Goal: Information Seeking & Learning: Check status

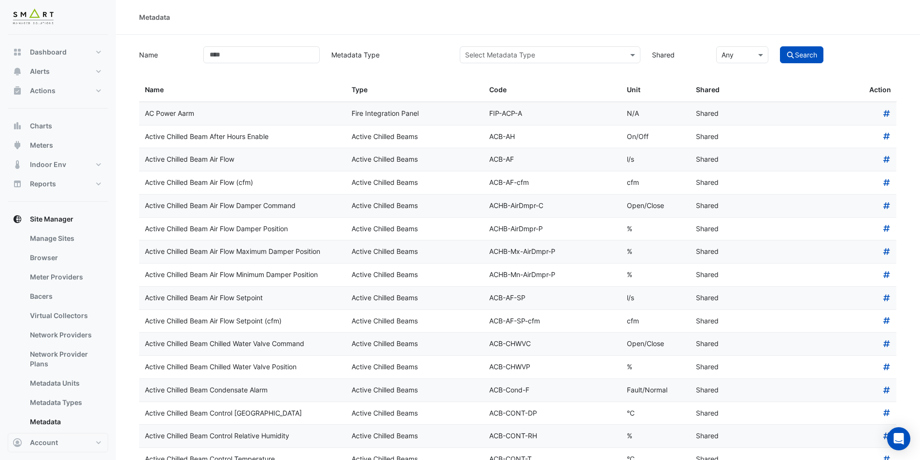
select select "***"
click at [43, 53] on span "Dashboard" at bounding box center [48, 52] width 37 height 10
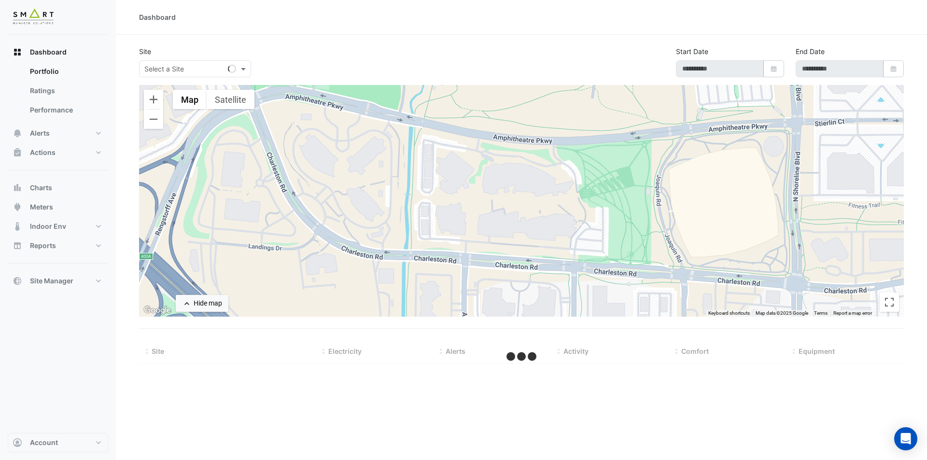
type input "**********"
select select "***"
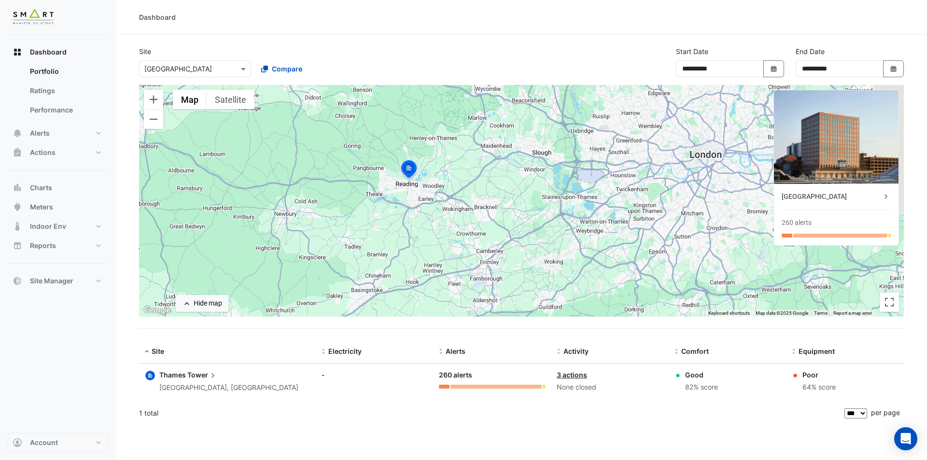
drag, startPoint x: 575, startPoint y: 188, endPoint x: 482, endPoint y: 179, distance: 94.2
click at [482, 179] on div "To activate drag with keyboard, press Alt + Enter. Once in keyboard drag state,…" at bounding box center [521, 201] width 765 height 232
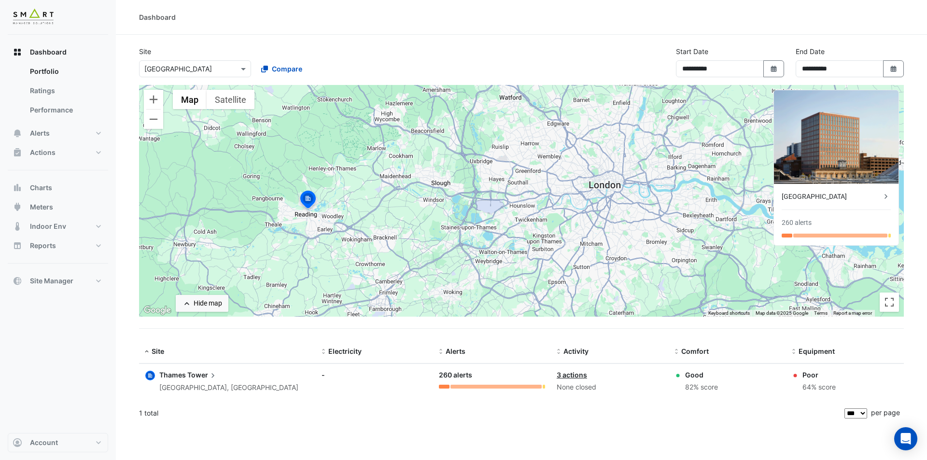
drag, startPoint x: 655, startPoint y: 129, endPoint x: 562, endPoint y: 162, distance: 99.0
click at [562, 162] on div "To activate drag with keyboard, press Alt + Enter. Once in keyboard drag state,…" at bounding box center [521, 201] width 765 height 232
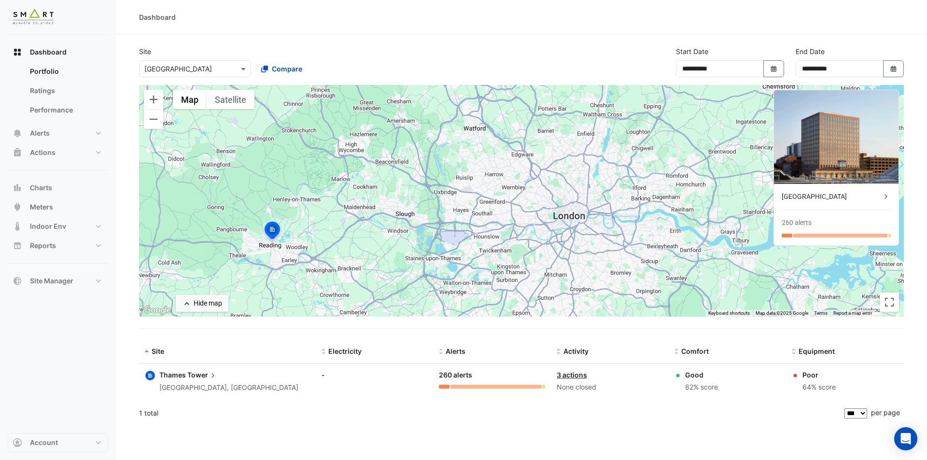
drag, startPoint x: 562, startPoint y: 162, endPoint x: 526, endPoint y: 193, distance: 47.6
click at [526, 193] on div "To activate drag with keyboard, press Alt + Enter. Once in keyboard drag state,…" at bounding box center [521, 201] width 765 height 232
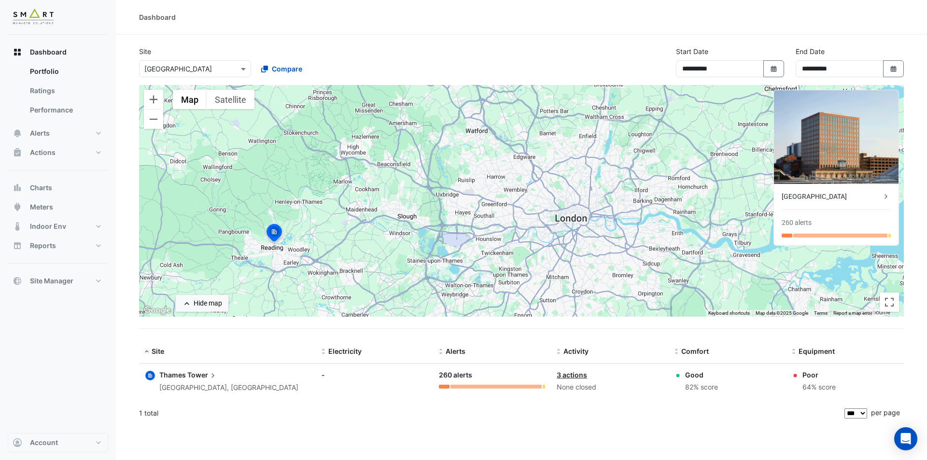
drag, startPoint x: 465, startPoint y: 247, endPoint x: 505, endPoint y: 216, distance: 50.3
click at [505, 216] on div "To activate drag with keyboard, press Alt + Enter. Once in keyboard drag state,…" at bounding box center [521, 201] width 765 height 232
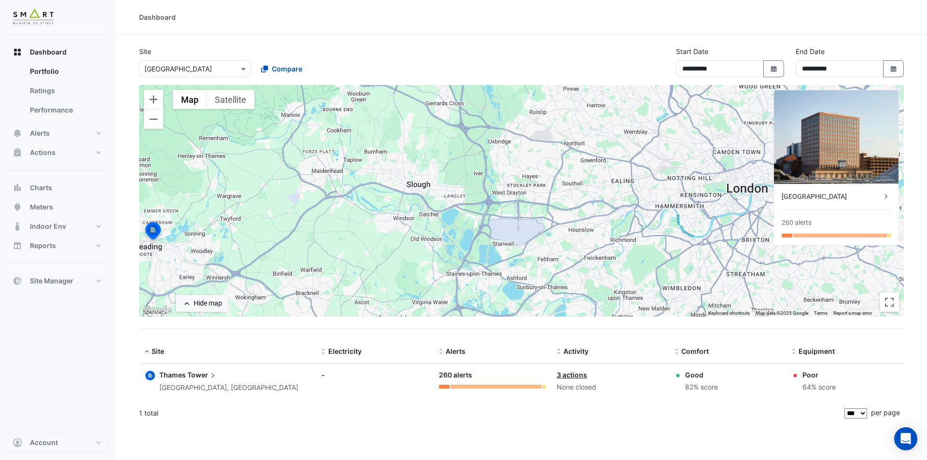
drag, startPoint x: 505, startPoint y: 216, endPoint x: 420, endPoint y: 229, distance: 86.0
click at [420, 229] on div "To activate drag with keyboard, press Alt + Enter. Once in keyboard drag state,…" at bounding box center [521, 201] width 765 height 232
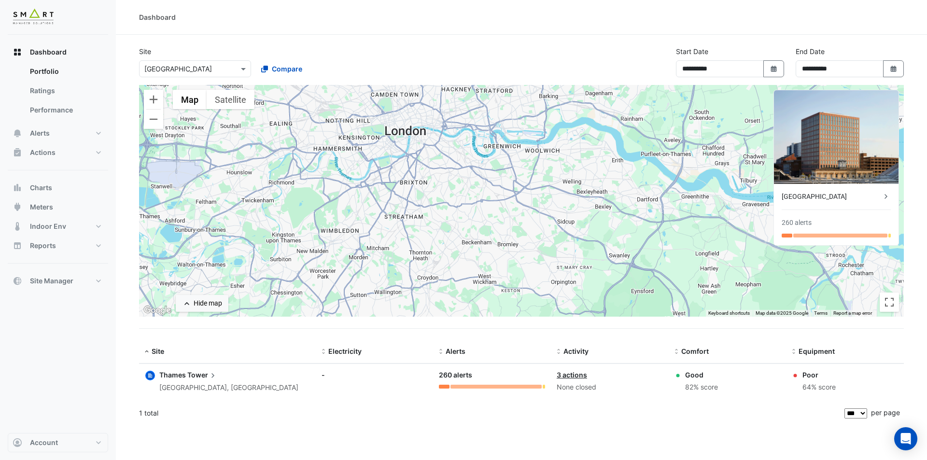
drag, startPoint x: 718, startPoint y: 190, endPoint x: 550, endPoint y: 155, distance: 171.9
click at [550, 155] on div "To activate drag with keyboard, press Alt + Enter. Once in keyboard drag state,…" at bounding box center [521, 201] width 765 height 232
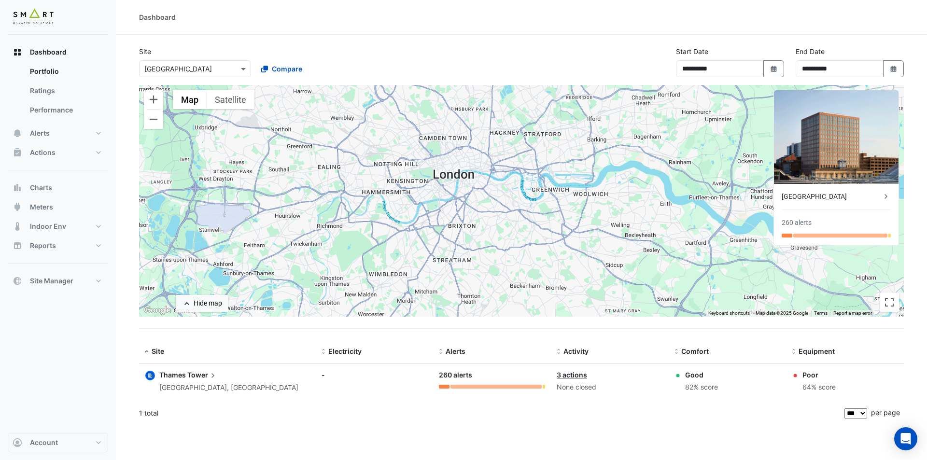
drag, startPoint x: 442, startPoint y: 139, endPoint x: 452, endPoint y: 172, distance: 34.7
click at [452, 172] on div "To activate drag with keyboard, press Alt + Enter. Once in keyboard drag state,…" at bounding box center [521, 201] width 765 height 232
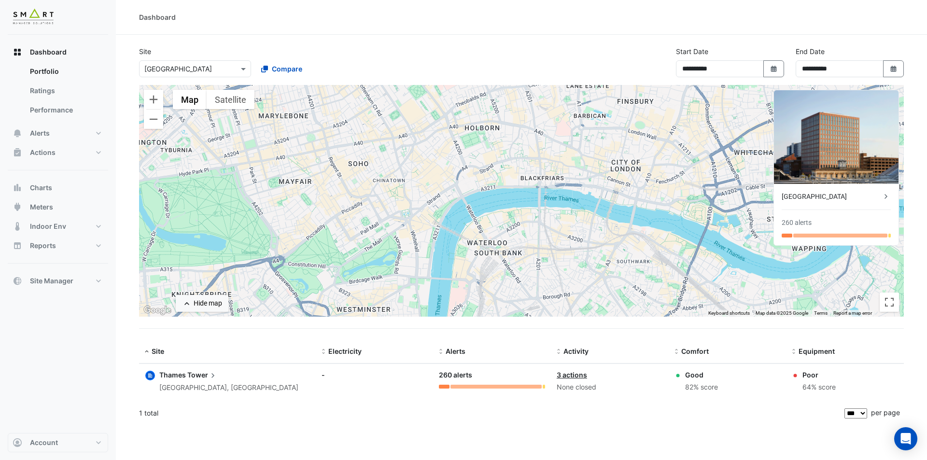
drag, startPoint x: 508, startPoint y: 171, endPoint x: 495, endPoint y: 194, distance: 25.5
click at [495, 195] on div "To activate drag with keyboard, press Alt + Enter. Once in keyboard drag state,…" at bounding box center [521, 201] width 765 height 232
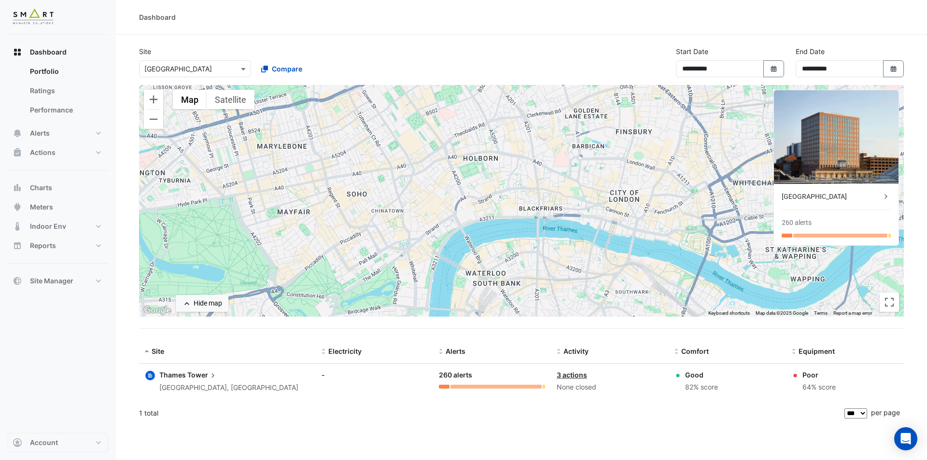
drag, startPoint x: 492, startPoint y: 177, endPoint x: 493, endPoint y: 206, distance: 28.5
click at [493, 206] on div "To activate drag with keyboard, press Alt + Enter. Once in keyboard drag state,…" at bounding box center [521, 201] width 765 height 232
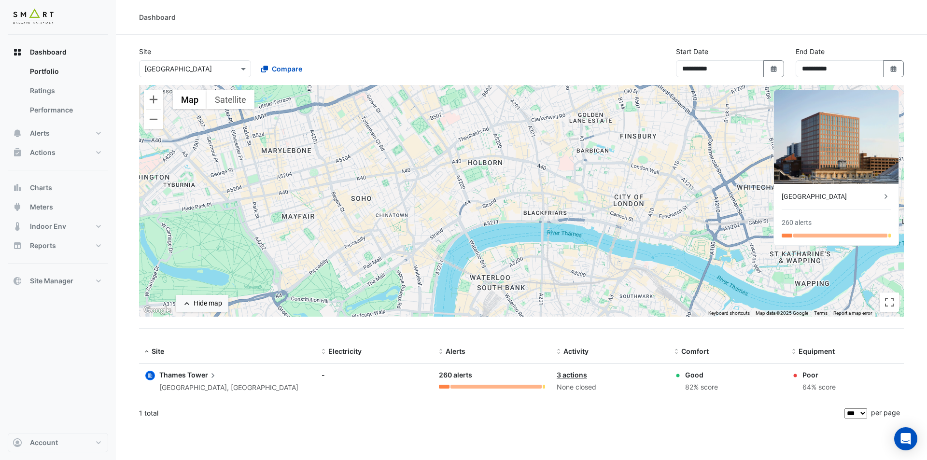
drag, startPoint x: 464, startPoint y: 197, endPoint x: 469, endPoint y: 202, distance: 7.2
click at [469, 202] on div "To activate drag with keyboard, press Alt + Enter. Once in keyboard drag state,…" at bounding box center [521, 201] width 765 height 232
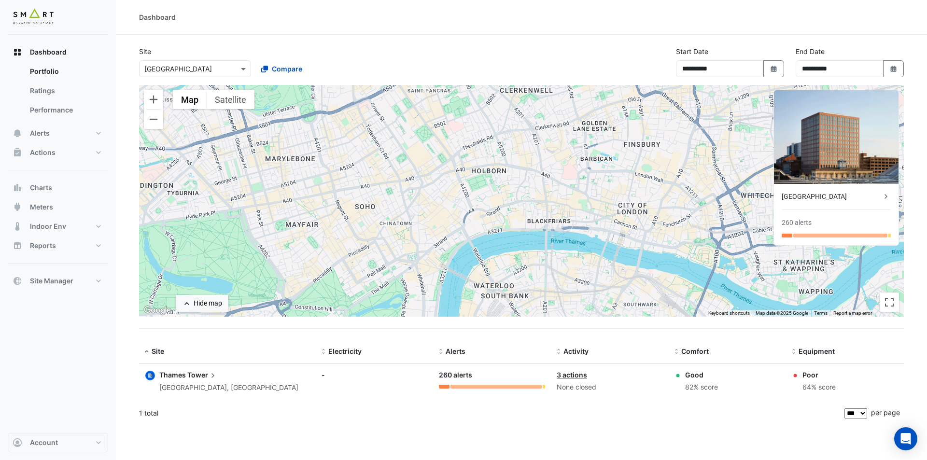
drag, startPoint x: 458, startPoint y: 176, endPoint x: 464, endPoint y: 185, distance: 9.8
click at [464, 185] on div "To activate drag with keyboard, press Alt + Enter. Once in keyboard drag state,…" at bounding box center [521, 201] width 765 height 232
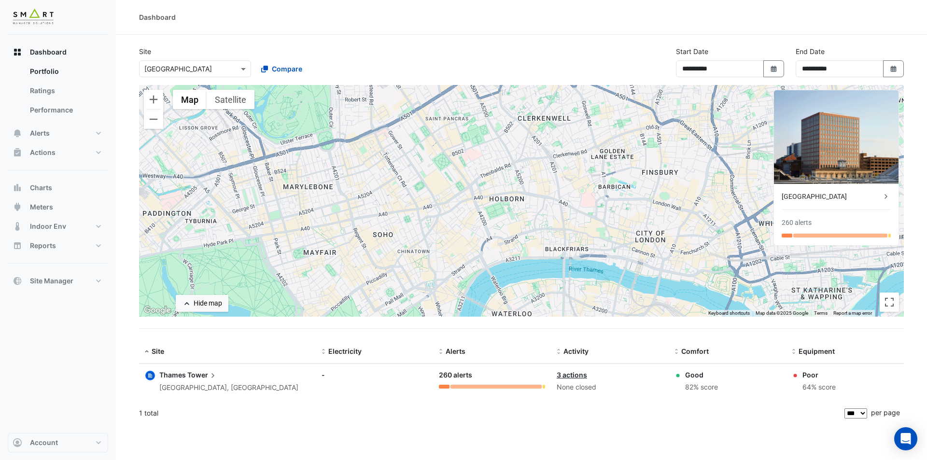
drag, startPoint x: 457, startPoint y: 171, endPoint x: 478, endPoint y: 204, distance: 38.2
click at [478, 204] on div "To activate drag with keyboard, press Alt + Enter. Once in keyboard drag state,…" at bounding box center [521, 201] width 765 height 232
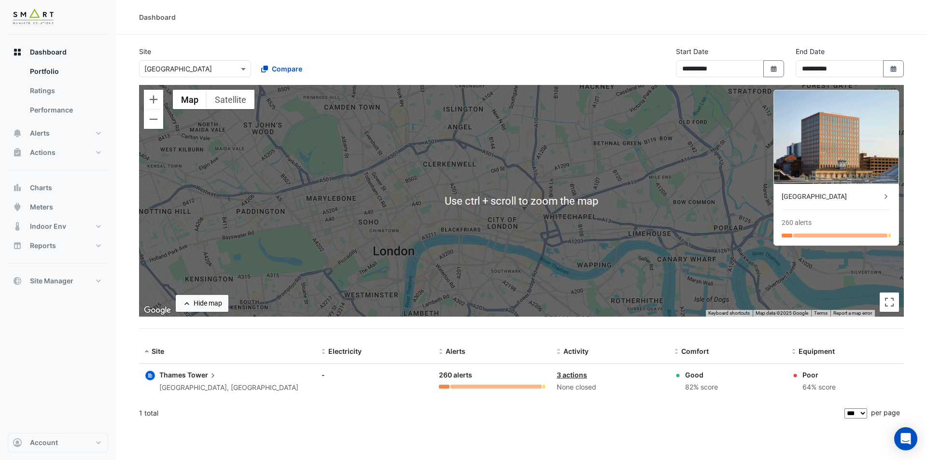
drag, startPoint x: 353, startPoint y: 205, endPoint x: 396, endPoint y: 201, distance: 43.6
click at [394, 201] on div "To activate drag with keyboard, press Alt + Enter. Once in keyboard drag state,…" at bounding box center [521, 201] width 765 height 232
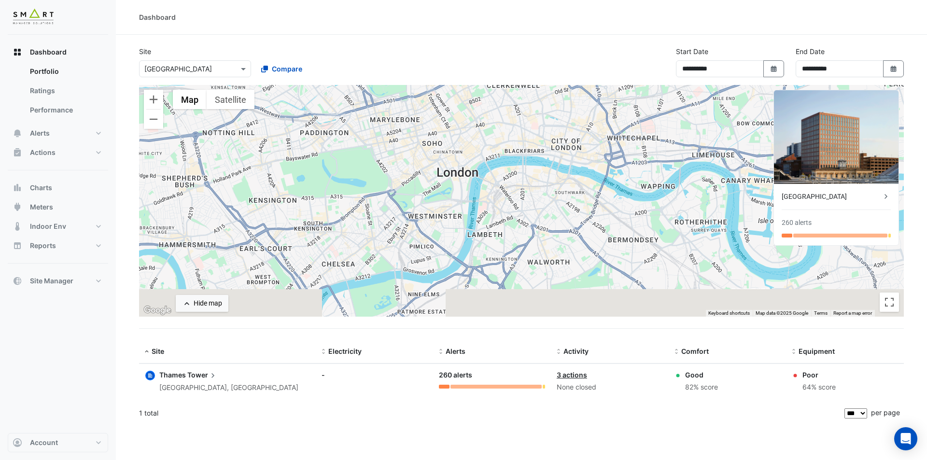
drag, startPoint x: 408, startPoint y: 202, endPoint x: 395, endPoint y: 117, distance: 86.5
click at [395, 117] on div "To activate drag with keyboard, press Alt + Enter. Once in keyboard drag state,…" at bounding box center [521, 201] width 765 height 232
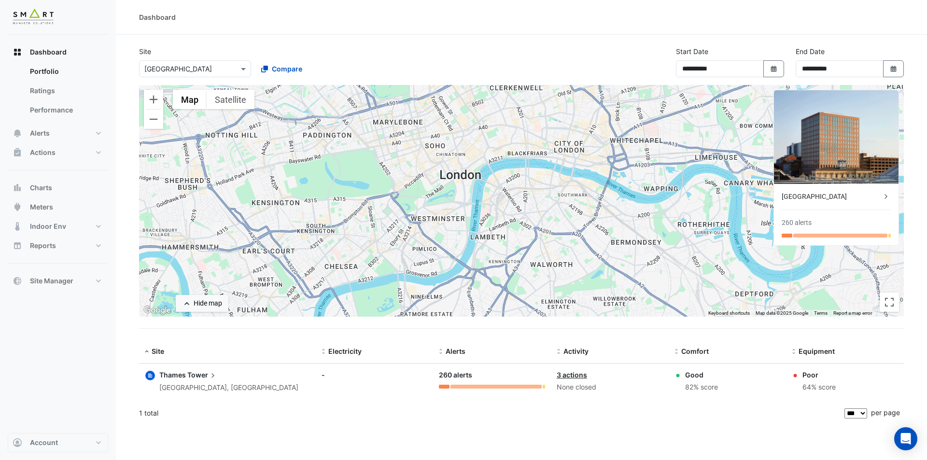
drag, startPoint x: 414, startPoint y: 130, endPoint x: 416, endPoint y: 149, distance: 19.0
click at [416, 143] on div "To activate drag with keyboard, press Alt + Enter. Once in keyboard drag state,…" at bounding box center [521, 201] width 765 height 232
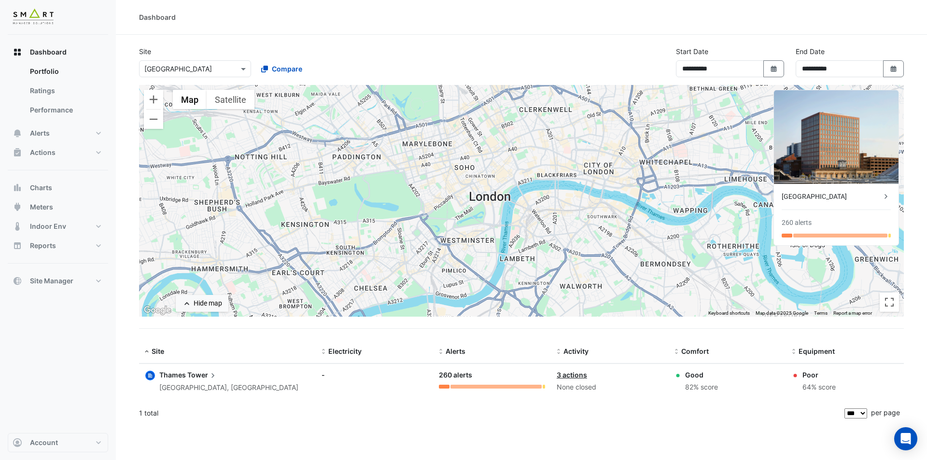
drag, startPoint x: 416, startPoint y: 157, endPoint x: 444, endPoint y: 173, distance: 32.0
click at [444, 173] on div "To activate drag with keyboard, press Alt + Enter. Once in keyboard drag state,…" at bounding box center [521, 201] width 765 height 232
click at [452, 174] on div "To activate drag with keyboard, press Alt + Enter. Once in keyboard drag state,…" at bounding box center [521, 201] width 765 height 232
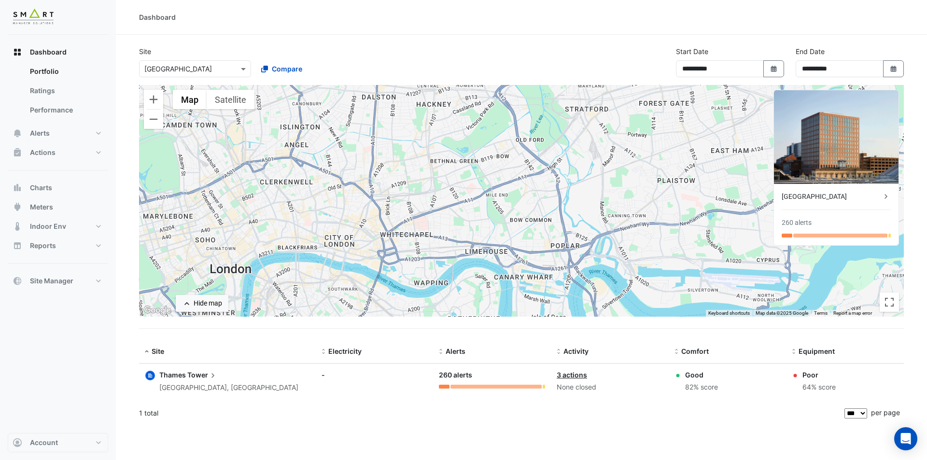
drag, startPoint x: 353, startPoint y: 184, endPoint x: 143, endPoint y: 255, distance: 221.3
click at [138, 255] on section "**********" at bounding box center [521, 230] width 811 height 391
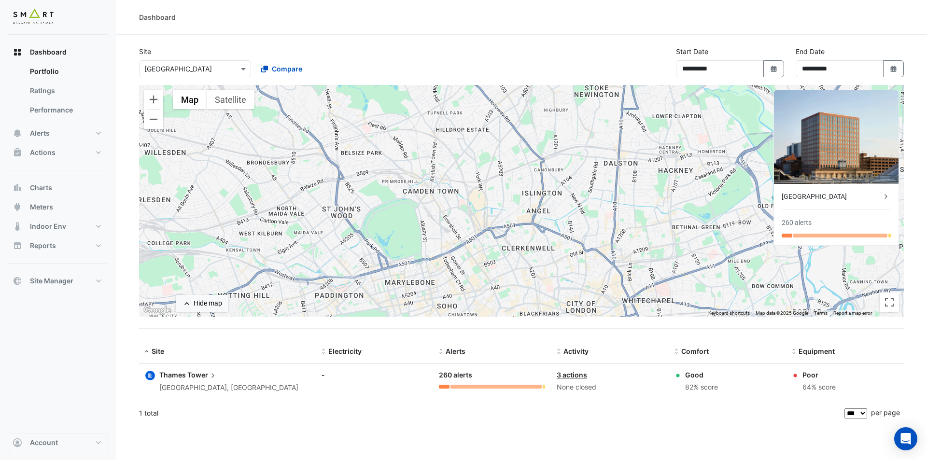
drag, startPoint x: 265, startPoint y: 196, endPoint x: 401, endPoint y: 239, distance: 142.4
click at [398, 240] on div "To activate drag with keyboard, press Alt + Enter. Once in keyboard drag state,…" at bounding box center [521, 201] width 765 height 232
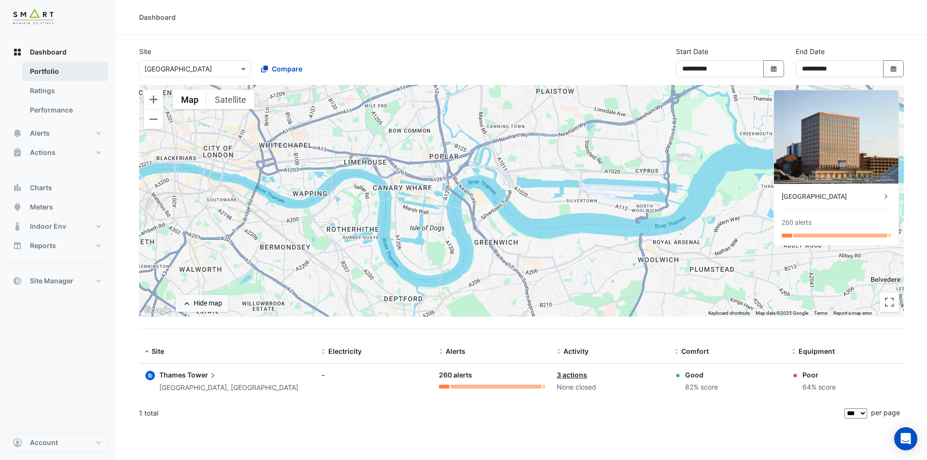
drag, startPoint x: 432, startPoint y: 203, endPoint x: 41, endPoint y: 75, distance: 411.3
click at [41, 75] on div "**********" at bounding box center [463, 230] width 927 height 460
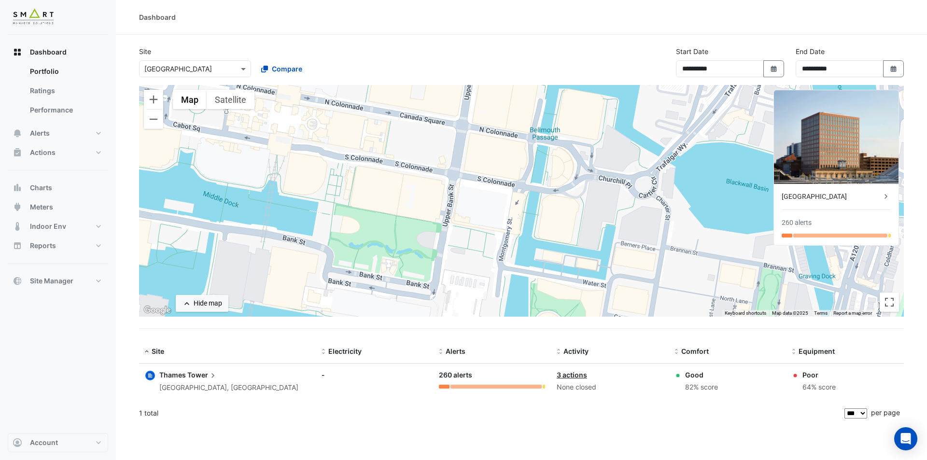
drag, startPoint x: 299, startPoint y: 138, endPoint x: 363, endPoint y: 297, distance: 171.7
click at [363, 297] on div "To activate drag with keyboard, press Alt + Enter. Once in keyboard drag state,…" at bounding box center [521, 201] width 765 height 232
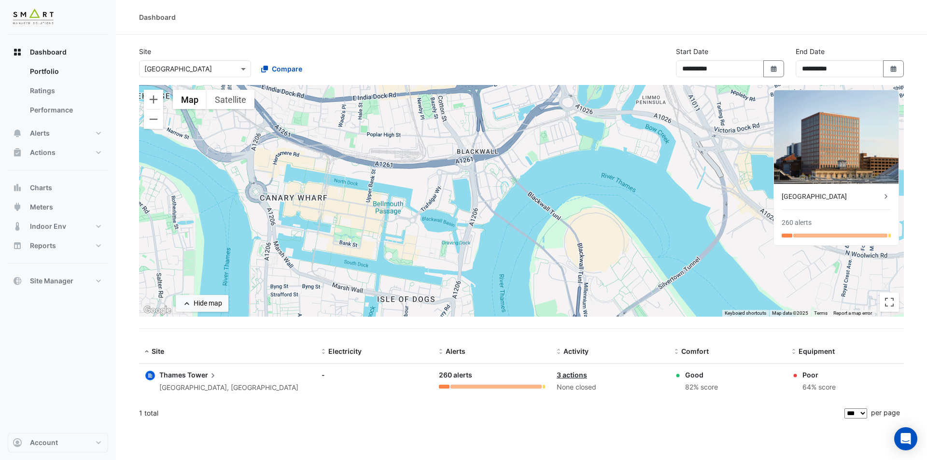
drag, startPoint x: 295, startPoint y: 247, endPoint x: 282, endPoint y: 153, distance: 95.0
click at [282, 153] on div "To activate drag with keyboard, press Alt + Enter. Once in keyboard drag state,…" at bounding box center [521, 201] width 765 height 232
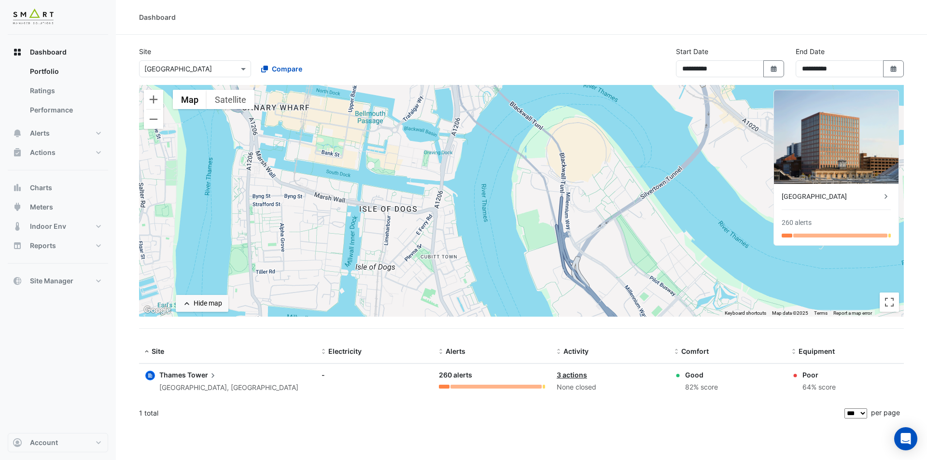
drag, startPoint x: 331, startPoint y: 264, endPoint x: 315, endPoint y: 178, distance: 87.1
click at [315, 178] on div "To activate drag with keyboard, press Alt + Enter. Once in keyboard drag state,…" at bounding box center [521, 201] width 765 height 232
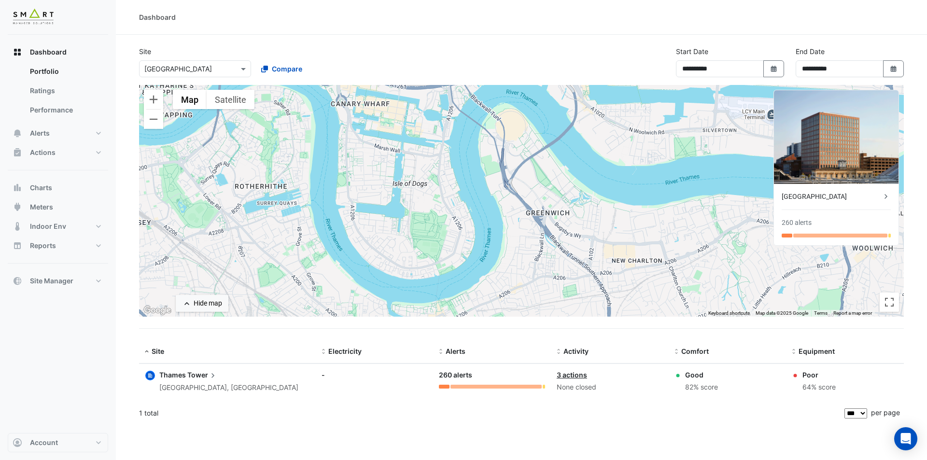
drag, startPoint x: 308, startPoint y: 219, endPoint x: 374, endPoint y: 167, distance: 84.6
click at [375, 166] on div "To activate drag with keyboard, press Alt + Enter. Once in keyboard drag state,…" at bounding box center [521, 201] width 765 height 232
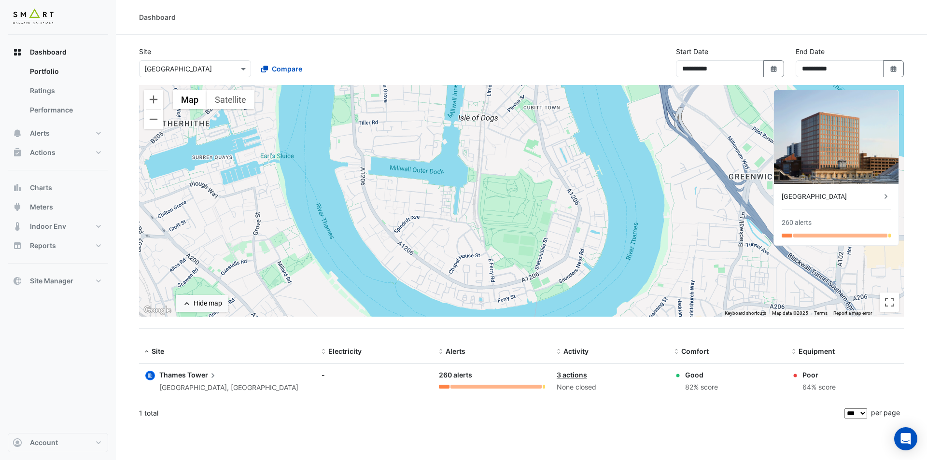
drag, startPoint x: 440, startPoint y: 249, endPoint x: 405, endPoint y: 100, distance: 152.3
click at [405, 100] on div "To activate drag with keyboard, press Alt + Enter. Once in keyboard drag state,…" at bounding box center [521, 201] width 765 height 232
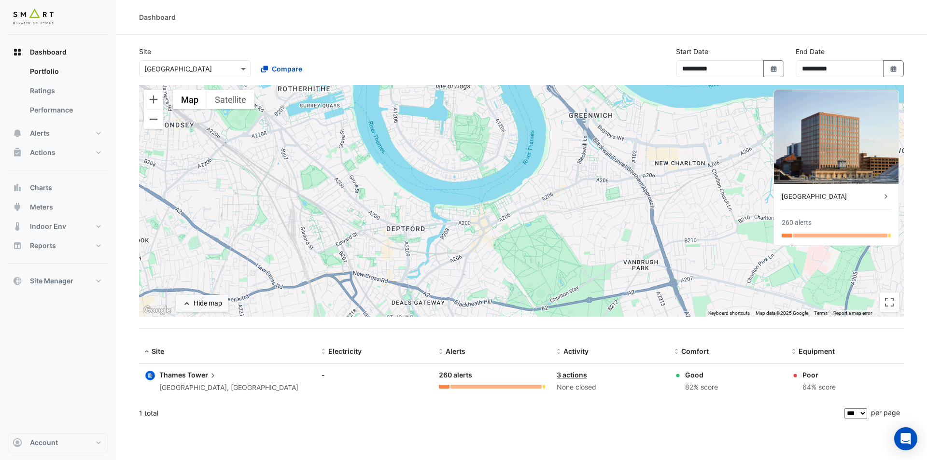
drag, startPoint x: 324, startPoint y: 216, endPoint x: 332, endPoint y: 185, distance: 32.5
click at [332, 185] on div "To activate drag with keyboard, press Alt + Enter. Once in keyboard drag state,…" at bounding box center [521, 201] width 765 height 232
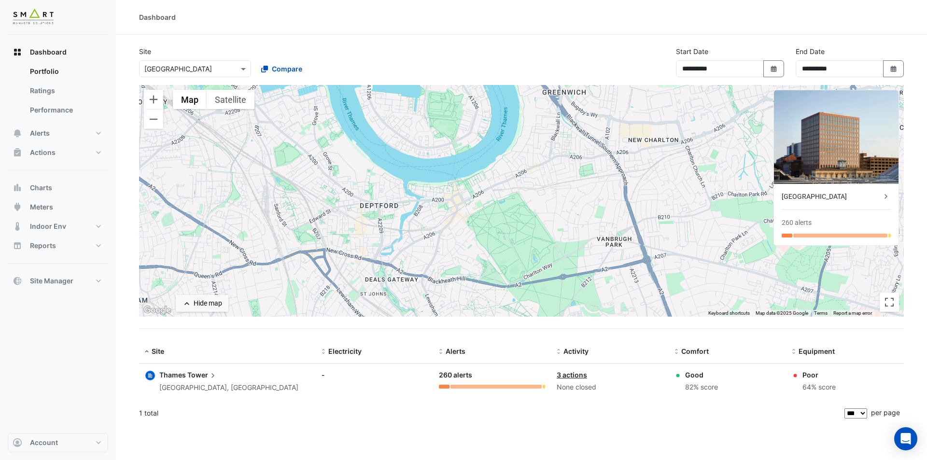
drag, startPoint x: 579, startPoint y: 223, endPoint x: 540, endPoint y: 187, distance: 53.0
click at [541, 188] on div "To activate drag with keyboard, press Alt + Enter. Once in keyboard drag state,…" at bounding box center [521, 201] width 765 height 232
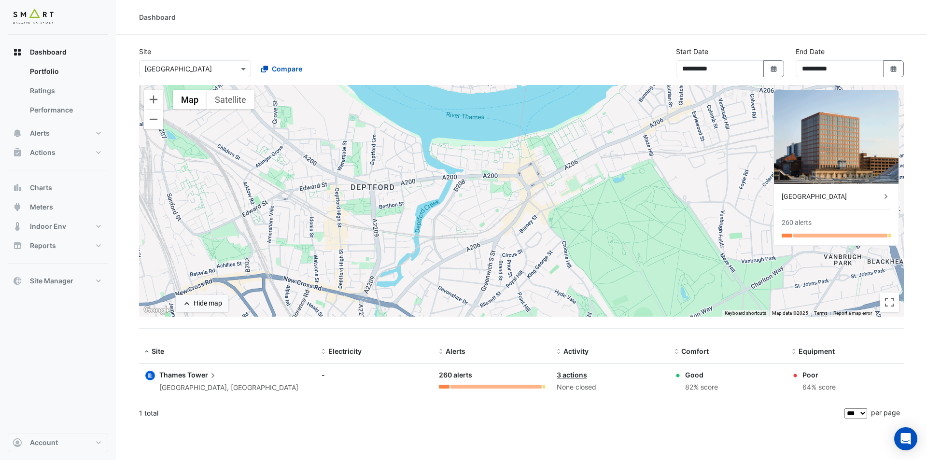
drag, startPoint x: 491, startPoint y: 198, endPoint x: 521, endPoint y: 61, distance: 140.4
click at [498, 183] on div "To activate drag with keyboard, press Alt + Enter. Once in keyboard drag state,…" at bounding box center [521, 201] width 765 height 232
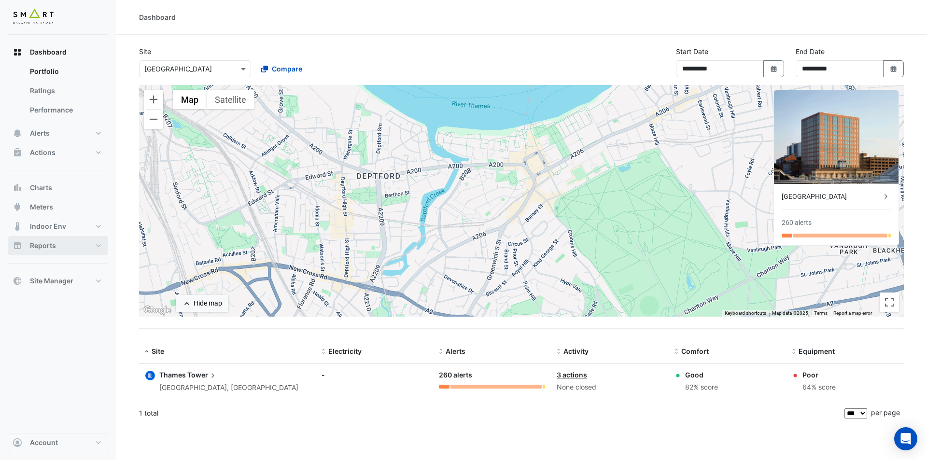
click at [100, 251] on button "Reports" at bounding box center [58, 245] width 100 height 19
select select "***"
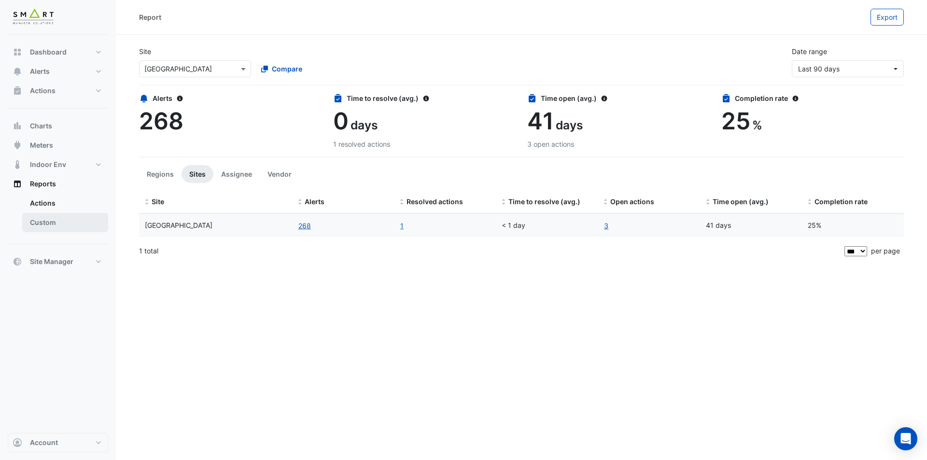
click at [66, 222] on link "Custom" at bounding box center [65, 222] width 86 height 19
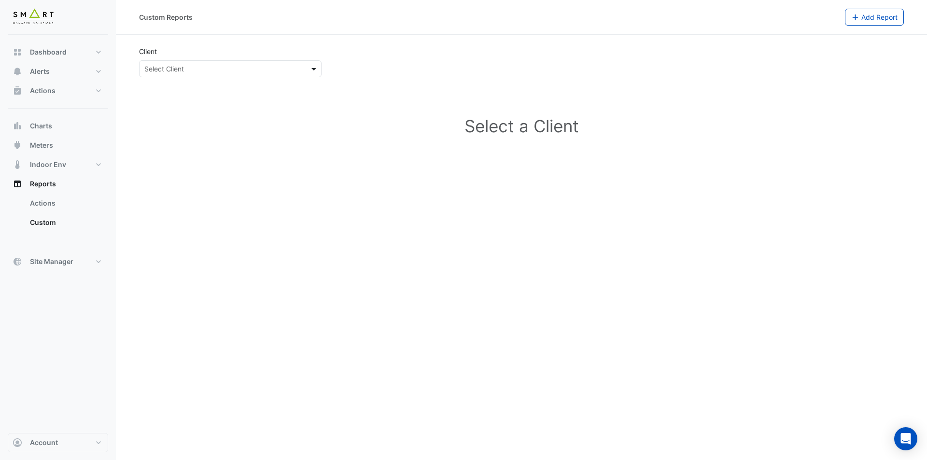
click at [320, 71] on span at bounding box center [315, 69] width 12 height 10
click at [68, 198] on link "Actions" at bounding box center [65, 203] width 86 height 19
select select "***"
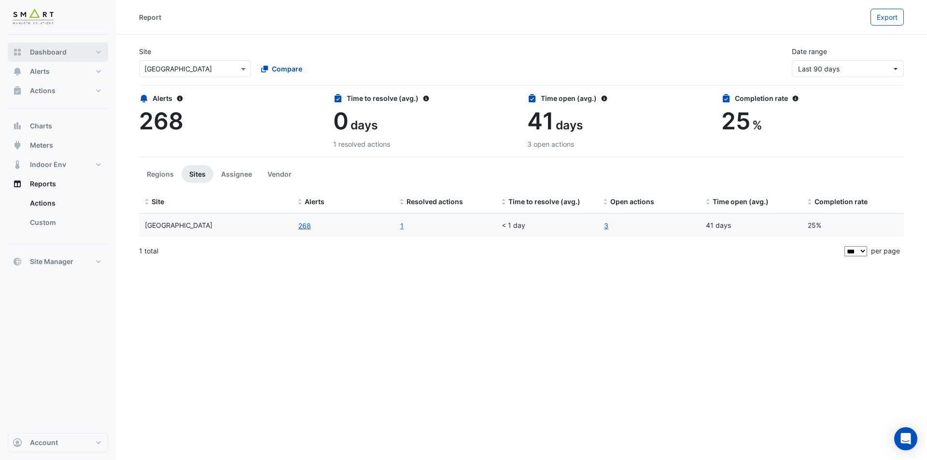
click at [57, 48] on span "Dashboard" at bounding box center [48, 52] width 37 height 10
select select "***"
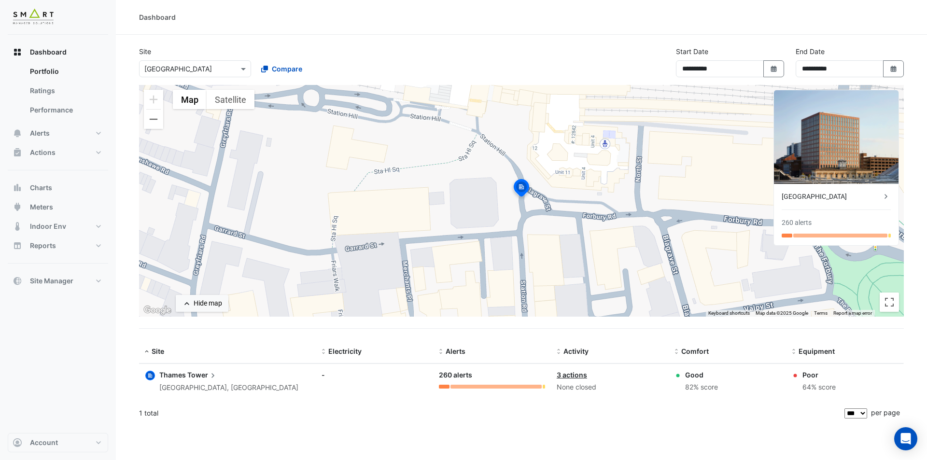
click at [415, 66] on div "**********" at bounding box center [521, 65] width 777 height 39
